Goal: Task Accomplishment & Management: Complete application form

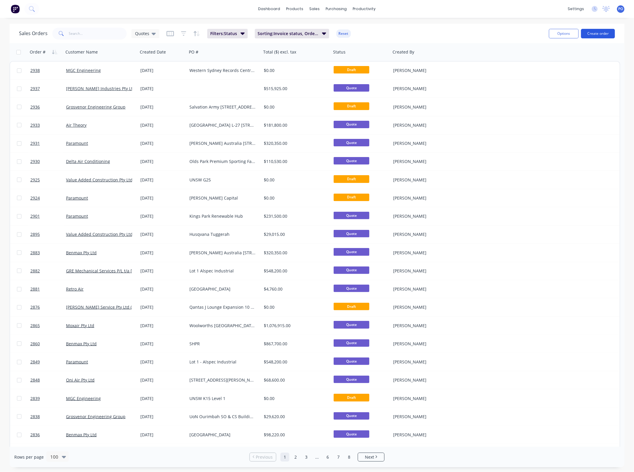
click at [599, 33] on button "Create order" at bounding box center [599, 34] width 34 height 10
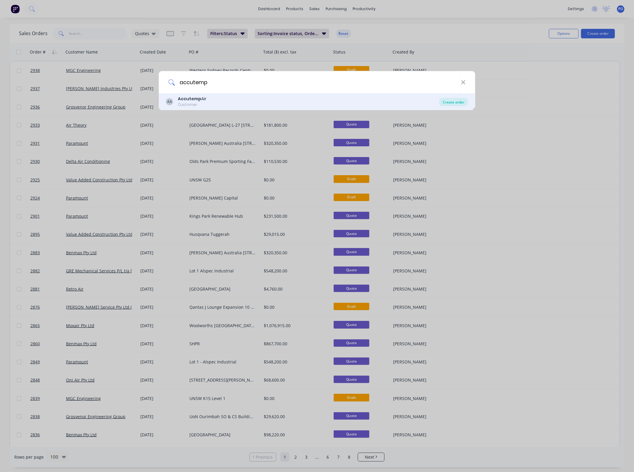
type input "accutemp"
click at [442, 100] on div "Create order" at bounding box center [454, 102] width 29 height 8
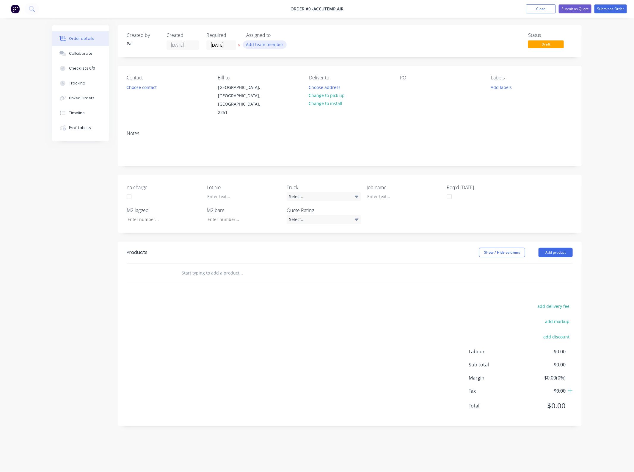
click at [273, 46] on button "Add team member" at bounding box center [265, 44] width 44 height 8
click at [276, 77] on div "[PERSON_NAME] (You)" at bounding box center [295, 78] width 60 height 6
click at [154, 88] on div "Order details Collaborate Checklists 0/0 Tracking Linked Orders Timeline Profit…" at bounding box center [317, 230] width 542 height 410
click at [153, 88] on button "Choose contact" at bounding box center [142, 87] width 37 height 8
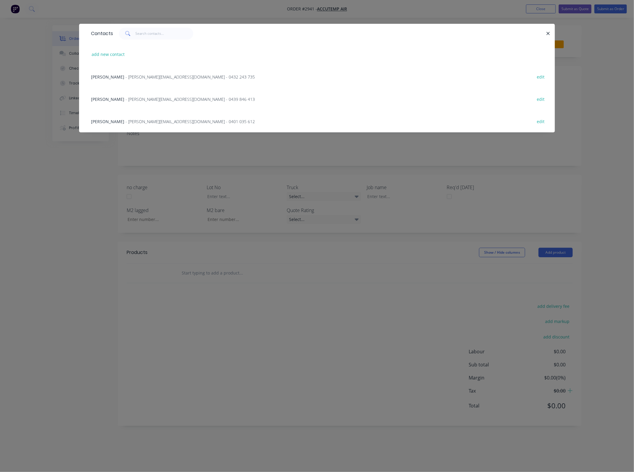
click at [108, 77] on span "[PERSON_NAME]" at bounding box center [107, 77] width 33 height 6
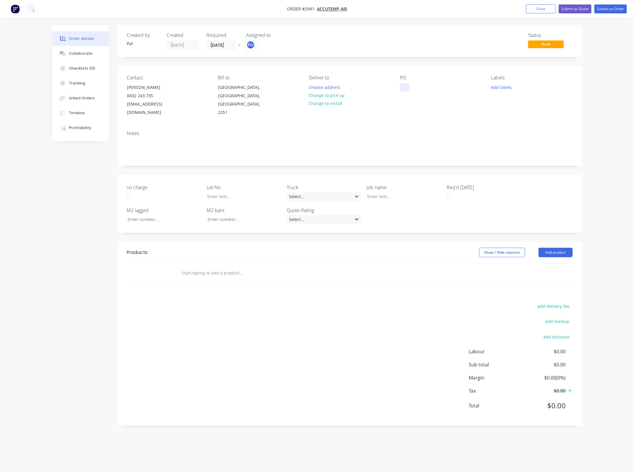
drag, startPoint x: 407, startPoint y: 91, endPoint x: 405, endPoint y: 95, distance: 4.3
click at [407, 91] on div at bounding box center [405, 87] width 10 height 9
click at [566, 248] on button "Add product" at bounding box center [556, 253] width 34 height 10
click at [550, 265] on button "Product catalogue" at bounding box center [545, 268] width 57 height 12
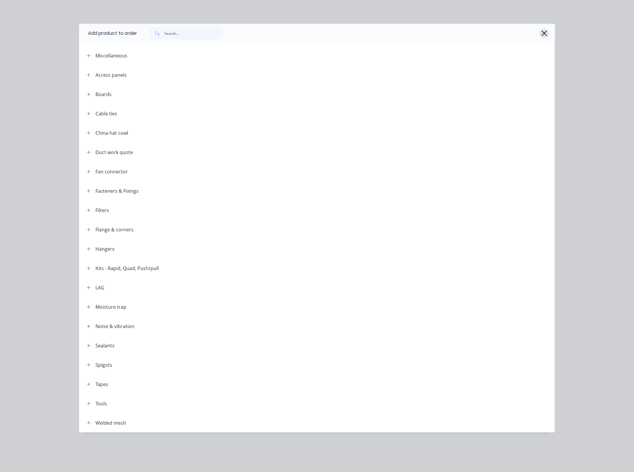
click at [543, 37] on div at bounding box center [343, 33] width 412 height 12
click at [545, 29] on icon "button" at bounding box center [545, 33] width 6 height 8
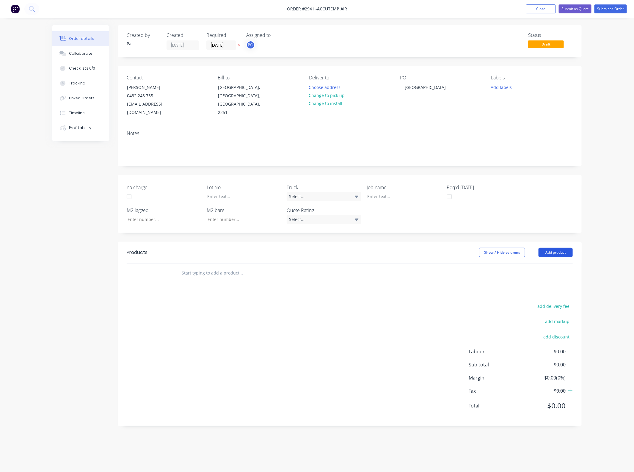
click at [545, 248] on button "Add product" at bounding box center [556, 253] width 34 height 10
click at [542, 277] on button "Basic product" at bounding box center [545, 280] width 57 height 12
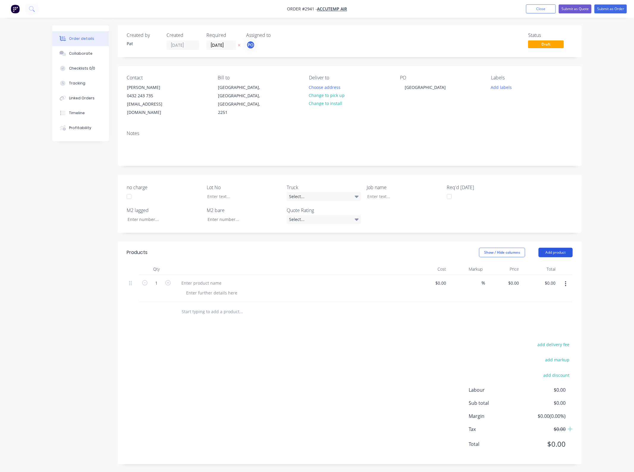
click at [546, 248] on button "Add product" at bounding box center [556, 253] width 34 height 10
click at [545, 275] on div "Basic product" at bounding box center [545, 279] width 46 height 9
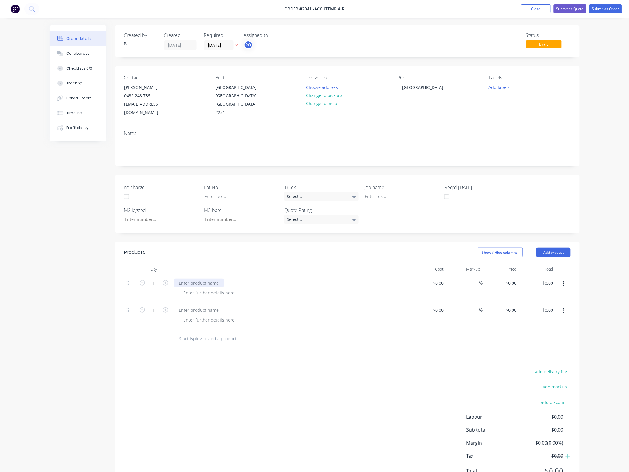
click at [199, 279] on div at bounding box center [199, 283] width 50 height 9
click at [193, 306] on div at bounding box center [199, 310] width 50 height 9
click at [194, 306] on div at bounding box center [199, 310] width 50 height 9
click at [554, 279] on input "0.00" at bounding box center [549, 283] width 11 height 9
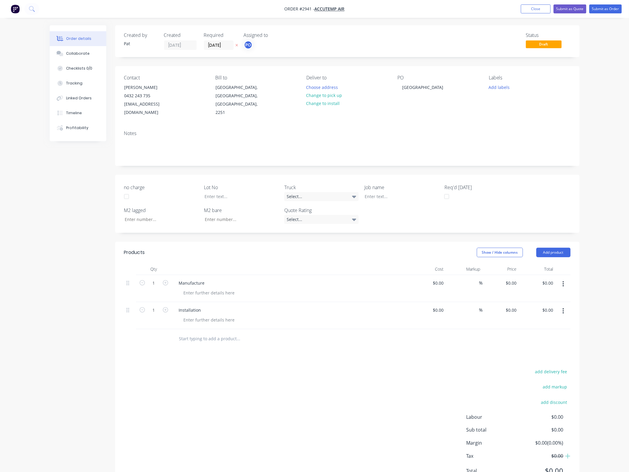
click at [556, 275] on div at bounding box center [563, 288] width 15 height 27
click at [552, 279] on input "0.00" at bounding box center [549, 283] width 14 height 9
type input "12500"
type input "$12,500.00"
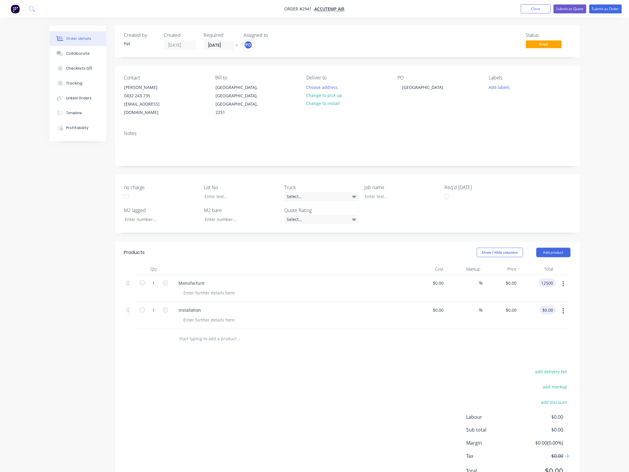
type input "$12,500.00"
click at [548, 306] on input "0.00" at bounding box center [549, 310] width 14 height 9
type input "6700"
type input "$6,700.00"
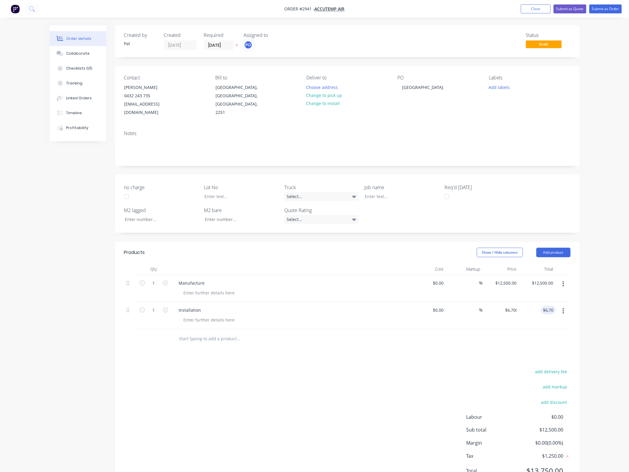
click at [461, 353] on div "Products Show / Hide columns Add product Qty Cost Markup Price Total 1 Manufact…" at bounding box center [347, 367] width 464 height 250
click at [601, 10] on button "Submit as Order" at bounding box center [605, 8] width 32 height 9
